Goal: Task Accomplishment & Management: Manage account settings

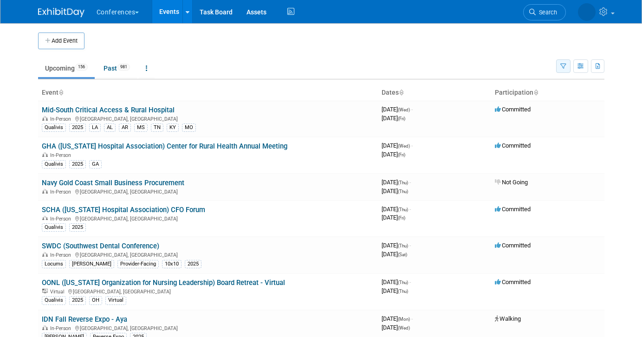
click at [558, 62] on button "button" at bounding box center [563, 65] width 14 height 13
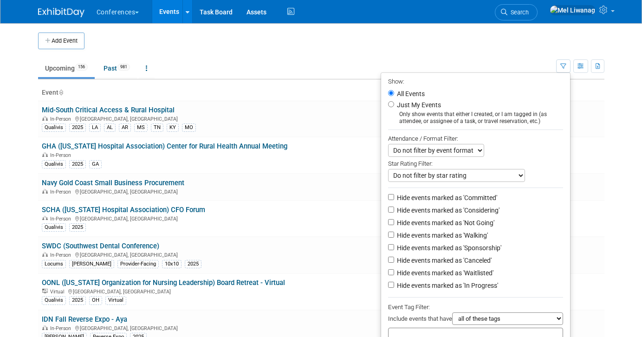
click at [419, 104] on label "Just My Events" at bounding box center [418, 104] width 46 height 9
click at [394, 104] on input "Just My Events" at bounding box center [391, 104] width 6 height 6
radio input "true"
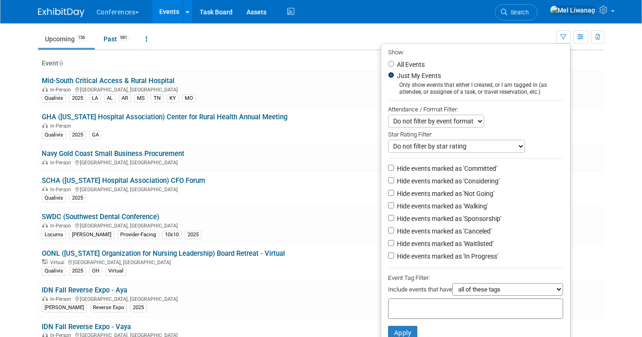
scroll to position [43, 0]
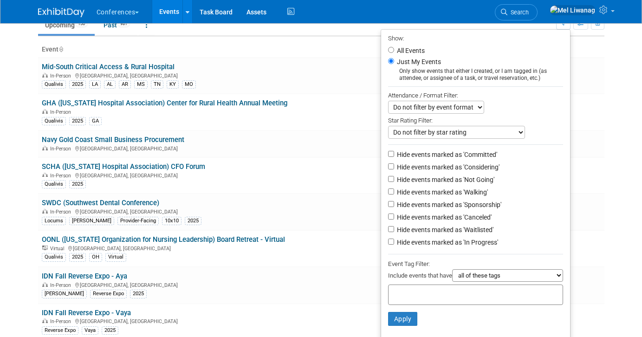
click at [453, 182] on label "Hide events marked as 'Not Going'" at bounding box center [444, 179] width 99 height 9
click at [394, 182] on input "Hide events marked as 'Not Going'" at bounding box center [391, 179] width 6 height 6
checkbox input "true"
click at [454, 229] on label "Hide events marked as 'Waitlisted'" at bounding box center [444, 229] width 98 height 9
click at [394, 229] on input "Hide events marked as 'Waitlisted'" at bounding box center [391, 229] width 6 height 6
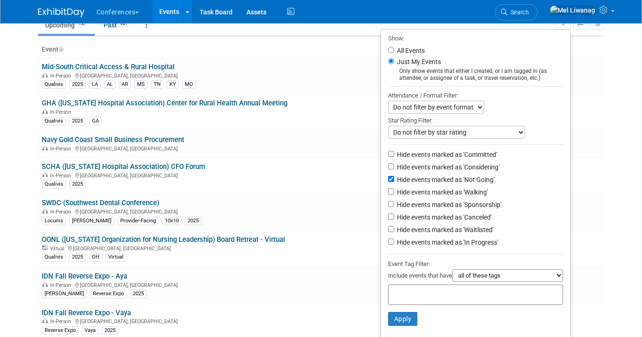
checkbox input "true"
click at [453, 221] on label "Hide events marked as 'Canceled'" at bounding box center [443, 217] width 97 height 9
click at [394, 220] on input "Hide events marked as 'Canceled'" at bounding box center [391, 217] width 6 height 6
checkbox input "true"
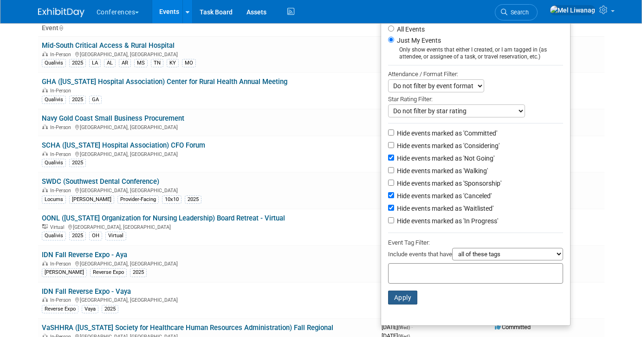
click at [408, 301] on button "Apply" at bounding box center [403, 298] width 30 height 14
